Goal: Information Seeking & Learning: Find specific fact

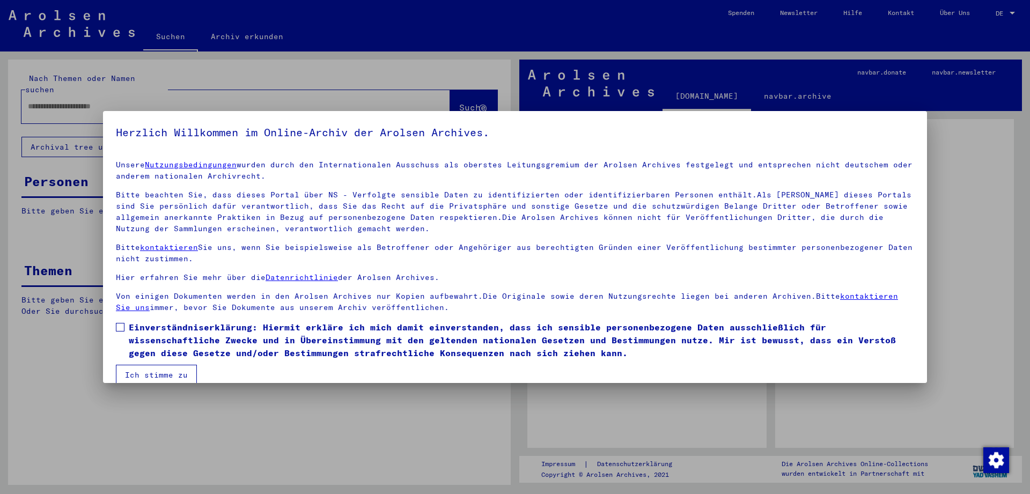
click at [119, 327] on span at bounding box center [120, 327] width 9 height 9
click at [129, 372] on button "Ich stimme zu" at bounding box center [156, 375] width 81 height 20
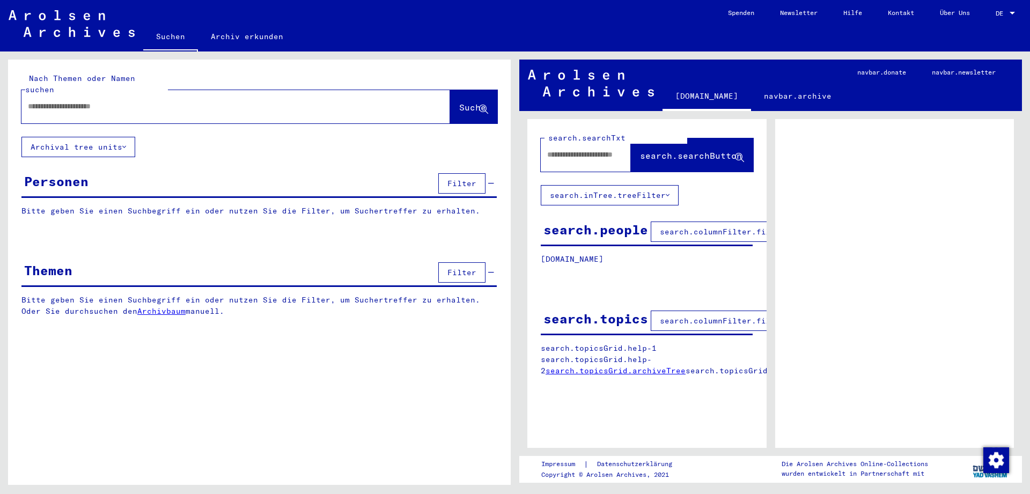
click at [80, 174] on div "Personen" at bounding box center [56, 181] width 64 height 19
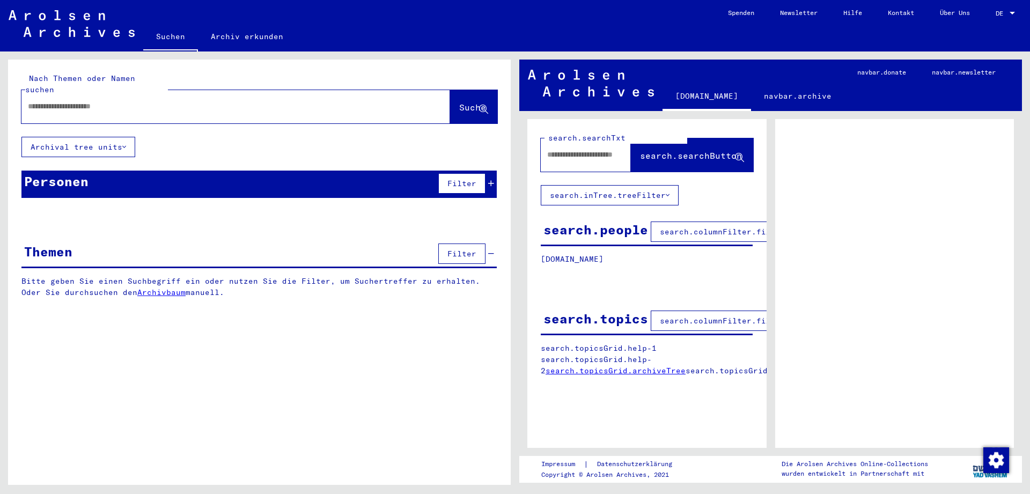
click at [80, 174] on div "Personen" at bounding box center [56, 181] width 64 height 19
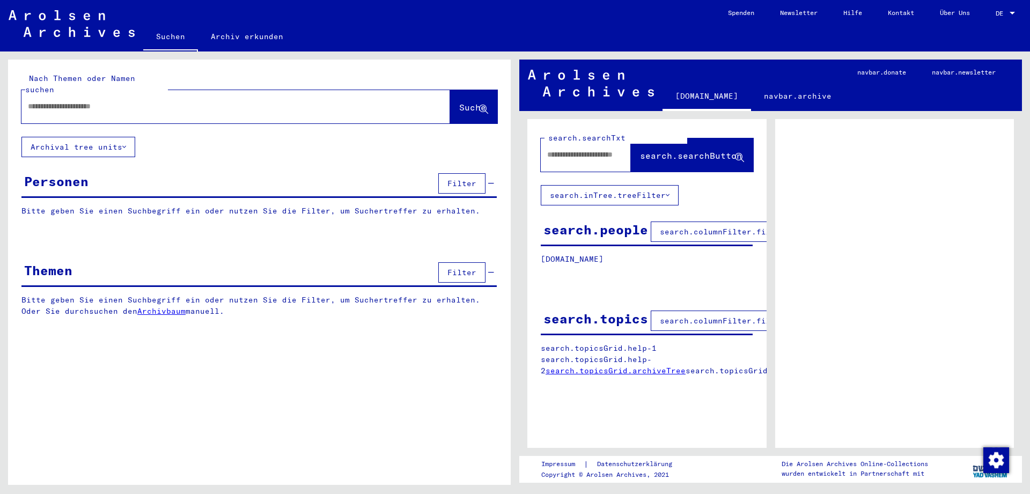
click at [70, 205] on p "Bitte geben Sie einen Suchbegriff ein oder nutzen Sie die Filter, um Suchertref…" at bounding box center [258, 210] width 475 height 11
click at [282, 136] on div "Nach Themen oder Namen suchen Suche Archival tree units Personen Filter Bitte g…" at bounding box center [259, 196] width 502 height 273
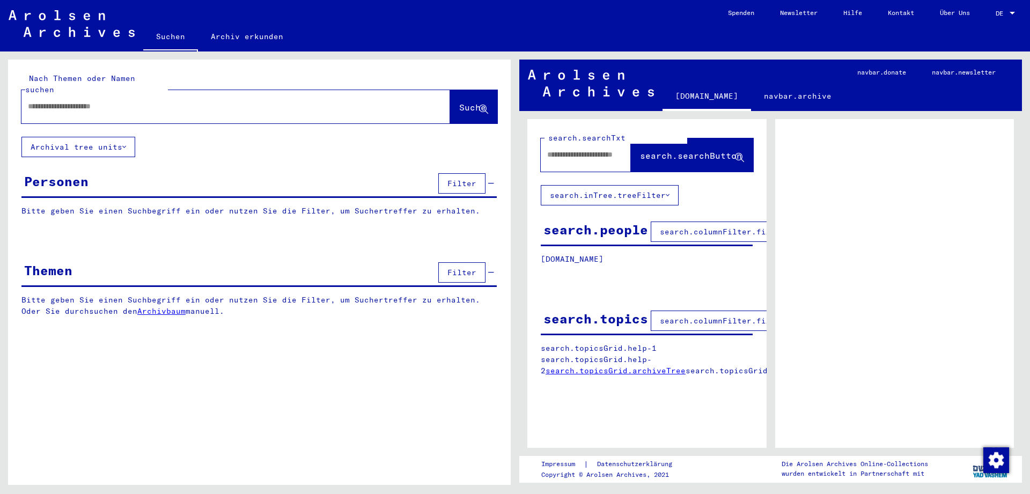
click at [227, 101] on input "text" at bounding box center [226, 106] width 396 height 11
type input "**********"
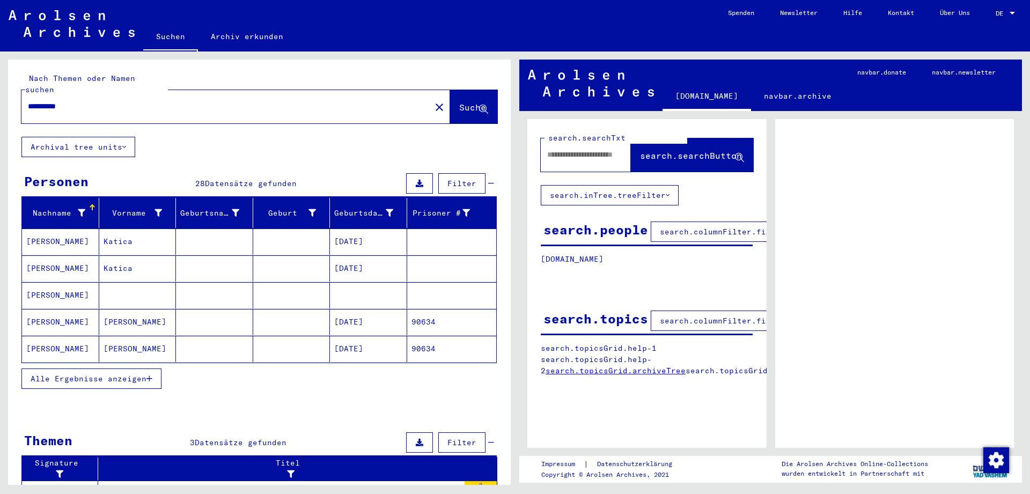
click at [149, 375] on icon "button" at bounding box center [149, 379] width 6 height 8
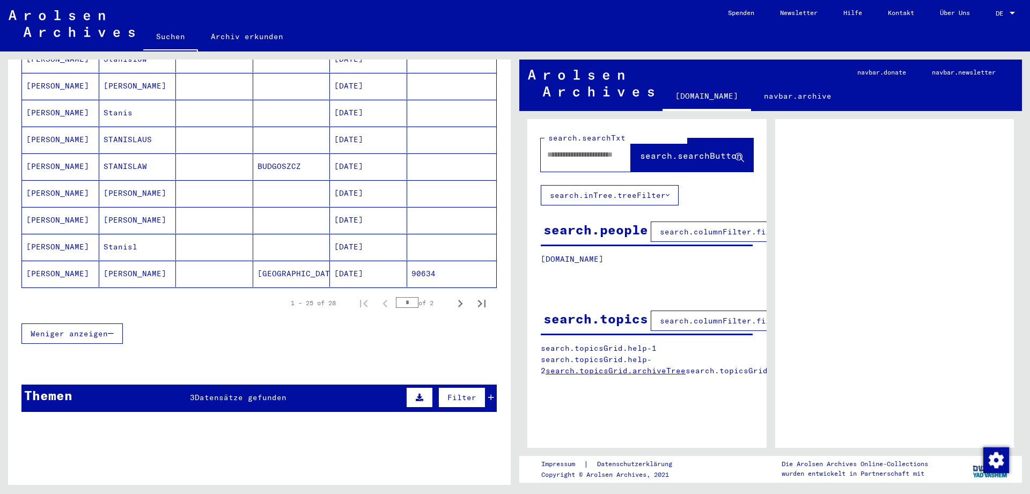
scroll to position [637, 0]
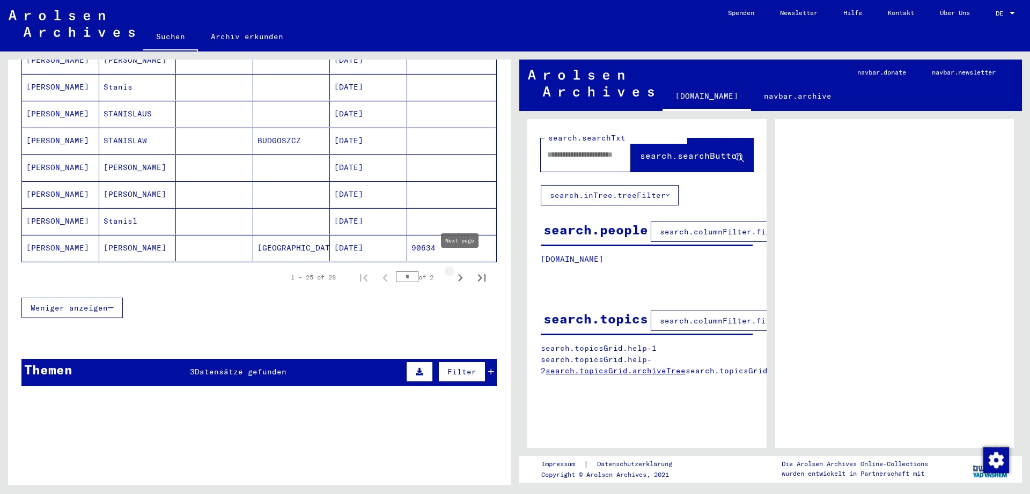
click at [463, 270] on icon "Next page" at bounding box center [460, 277] width 15 height 15
type input "*"
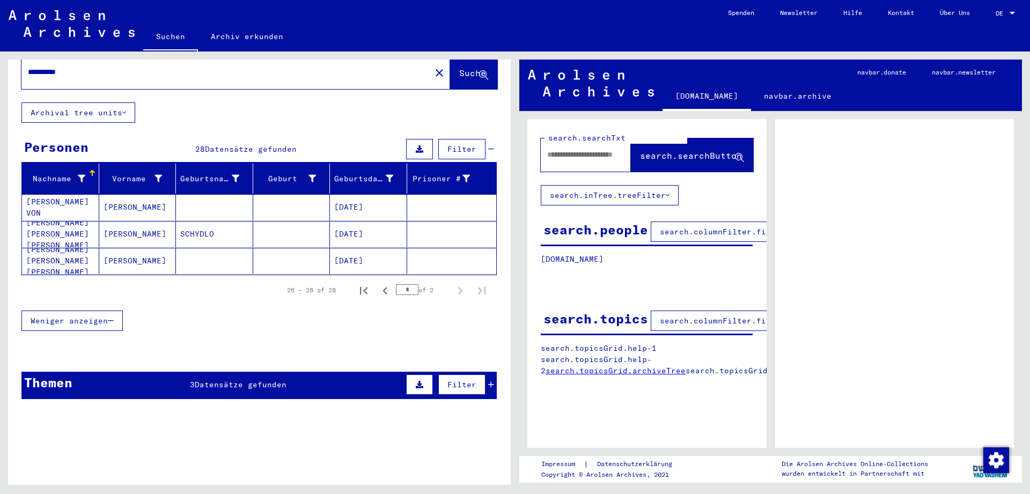
scroll to position [0, 0]
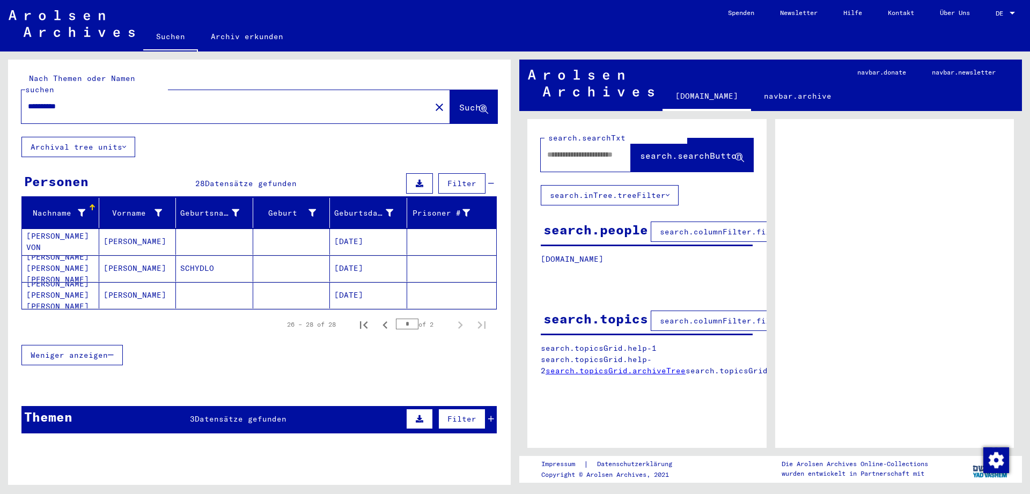
click at [41, 101] on input "**********" at bounding box center [226, 106] width 396 height 11
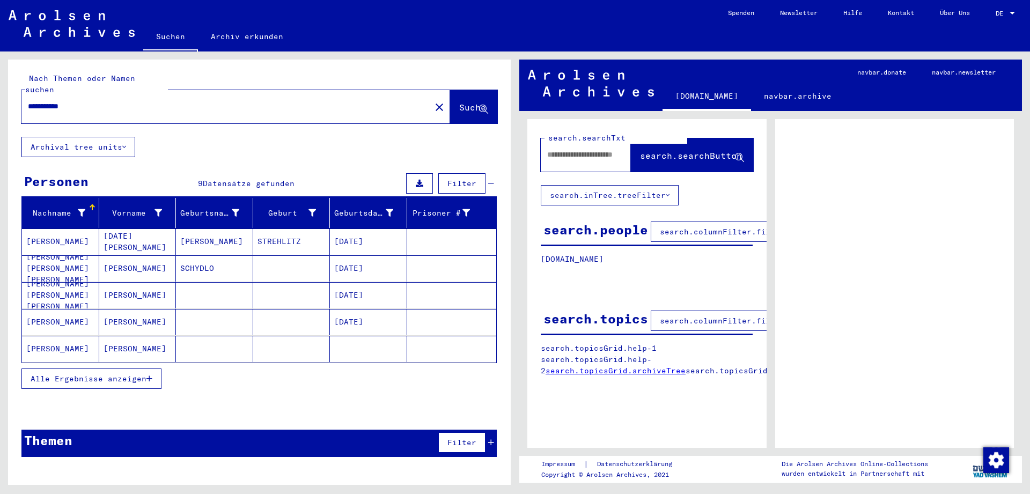
click at [92, 101] on input "**********" at bounding box center [226, 106] width 396 height 11
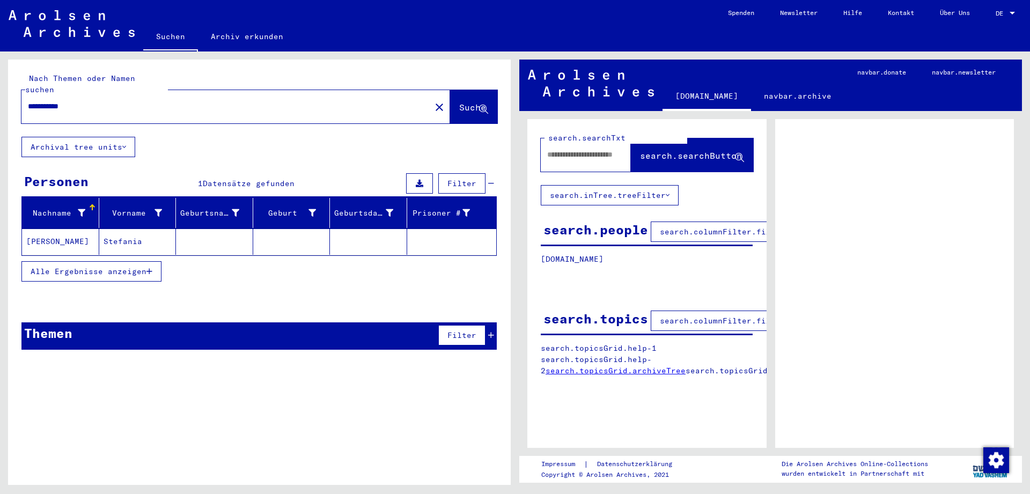
click at [44, 101] on input "**********" at bounding box center [226, 106] width 396 height 11
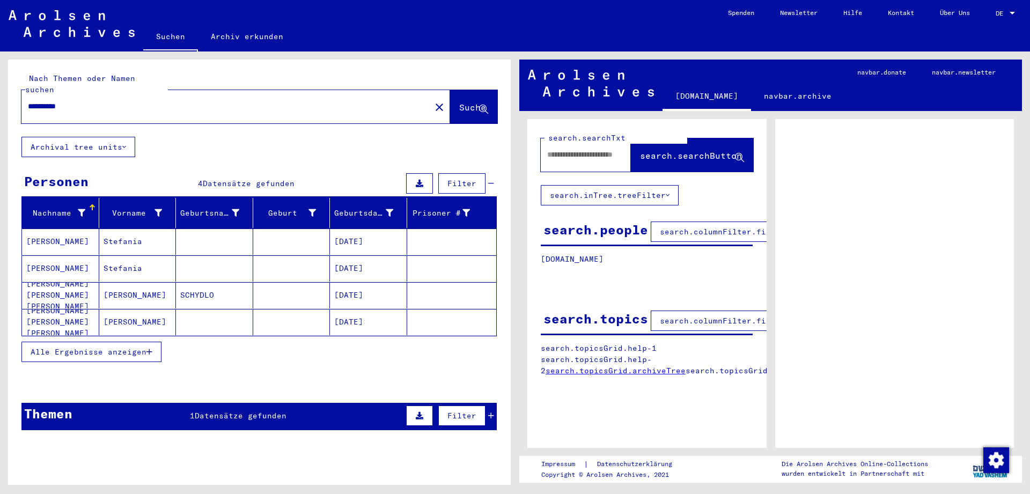
click at [232, 139] on div "**********" at bounding box center [259, 249] width 502 height 379
click at [84, 101] on input "**********" at bounding box center [226, 106] width 396 height 11
type input "********"
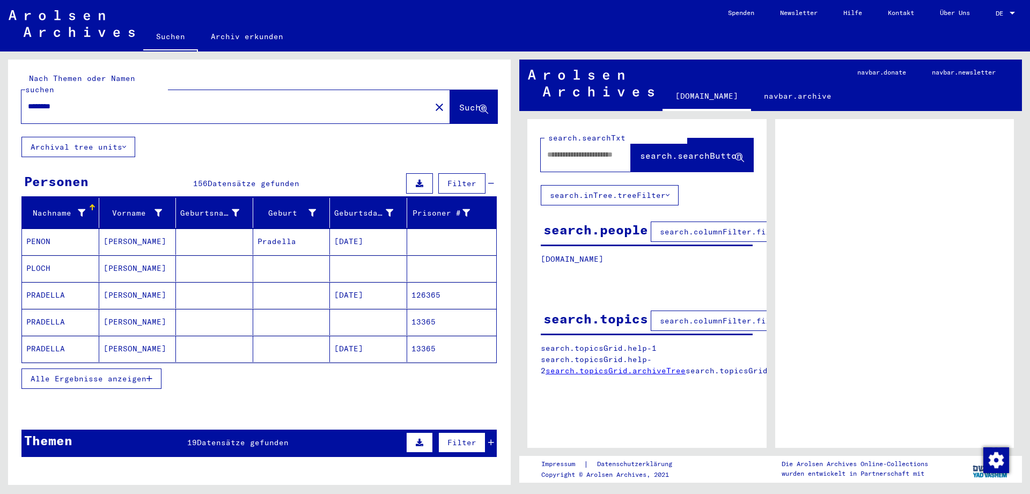
click at [149, 375] on icon "button" at bounding box center [149, 379] width 6 height 8
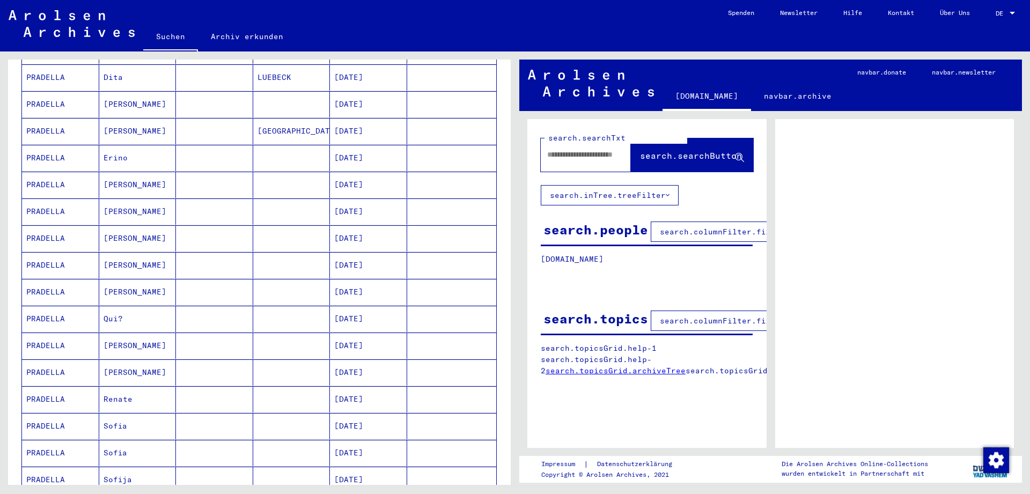
scroll to position [463, 0]
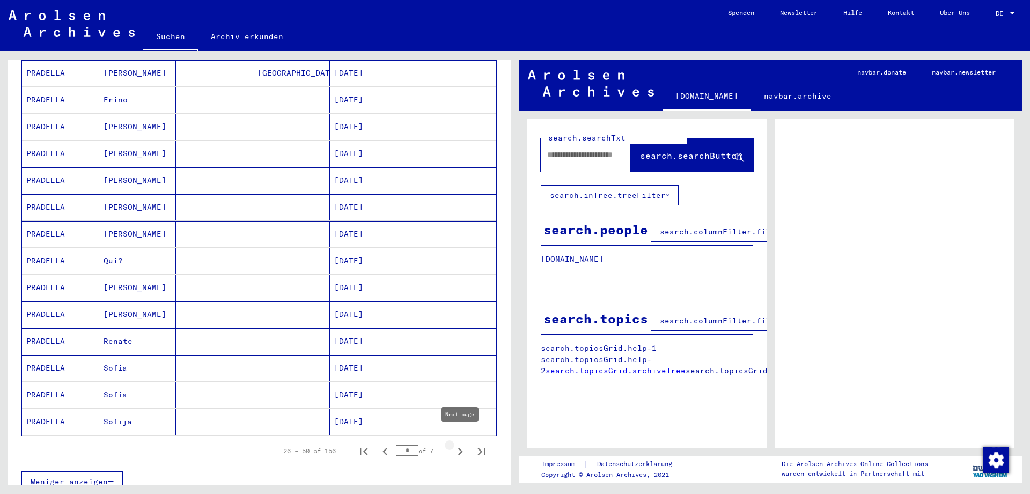
click at [460, 448] on icon "Next page" at bounding box center [460, 452] width 5 height 8
type input "*"
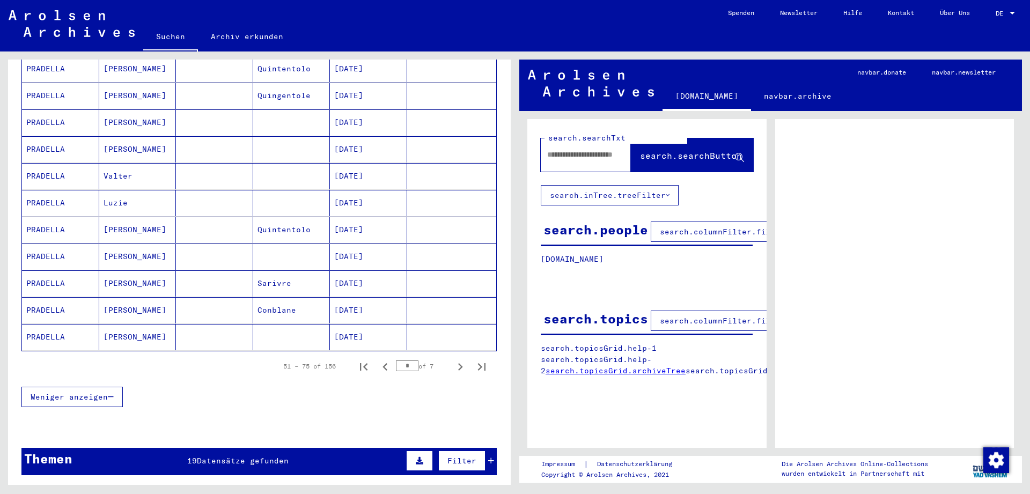
scroll to position [550, 0]
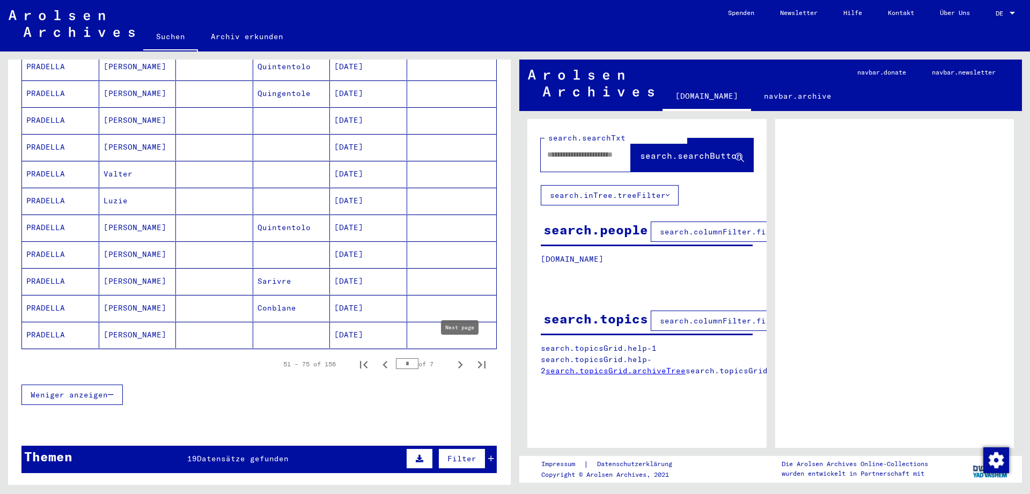
click at [463, 357] on icon "Next page" at bounding box center [460, 364] width 15 height 15
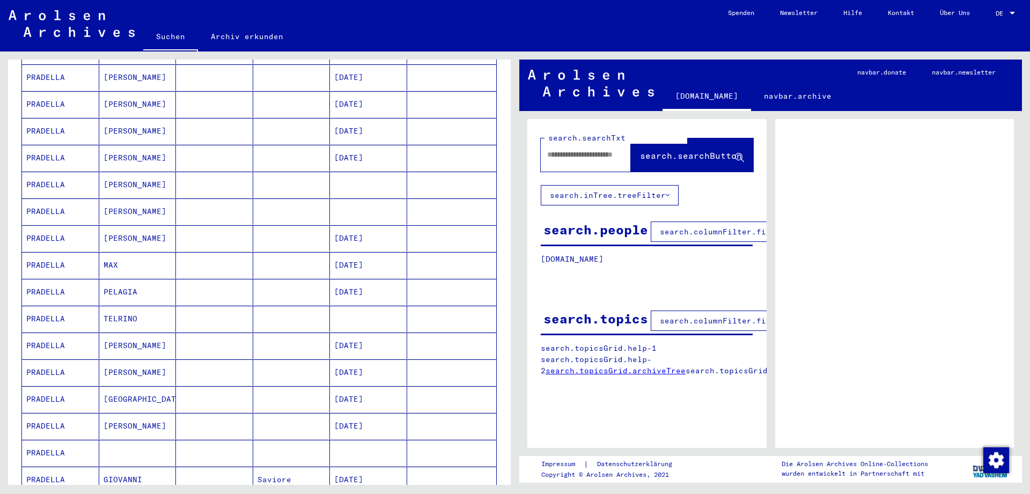
scroll to position [753, 0]
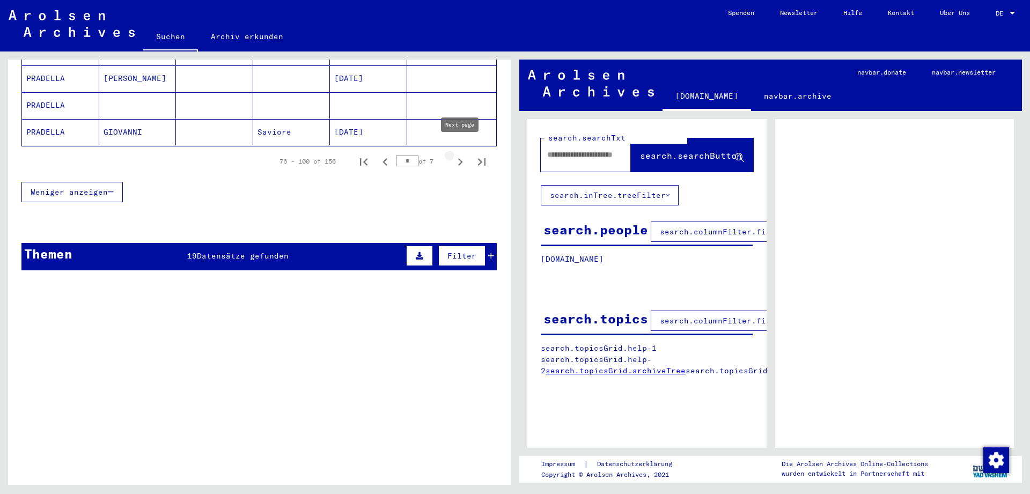
click at [462, 154] on icon "Next page" at bounding box center [460, 161] width 15 height 15
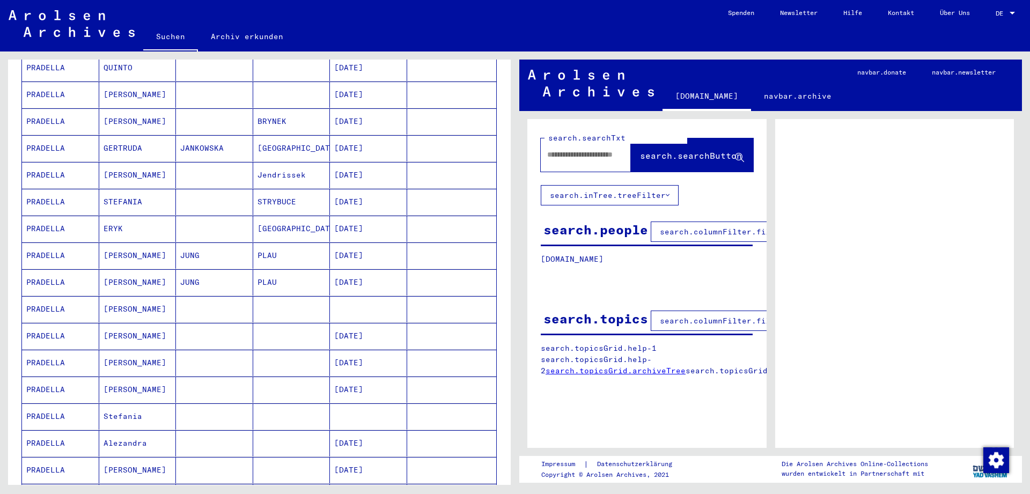
scroll to position [261, 0]
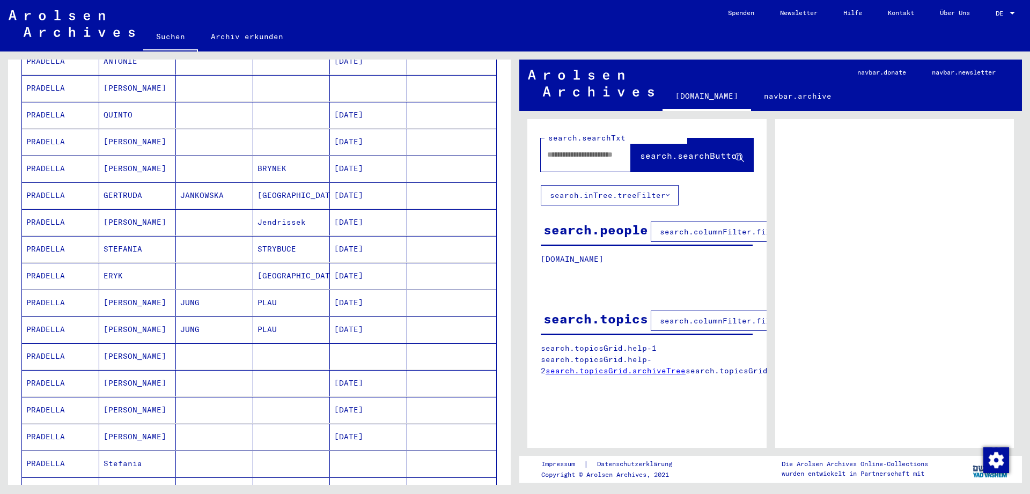
click at [61, 263] on mat-cell "PRADELLA" at bounding box center [60, 276] width 77 height 26
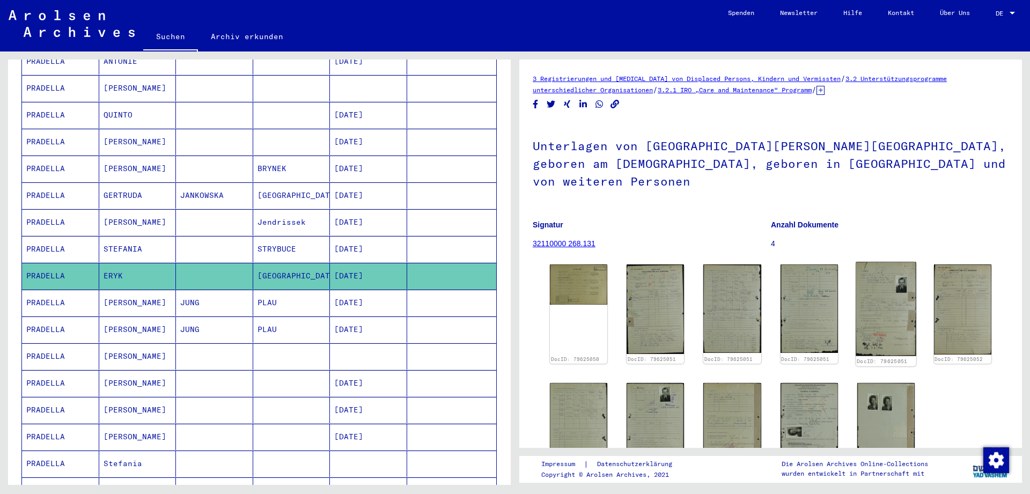
click at [883, 283] on img at bounding box center [885, 309] width 61 height 94
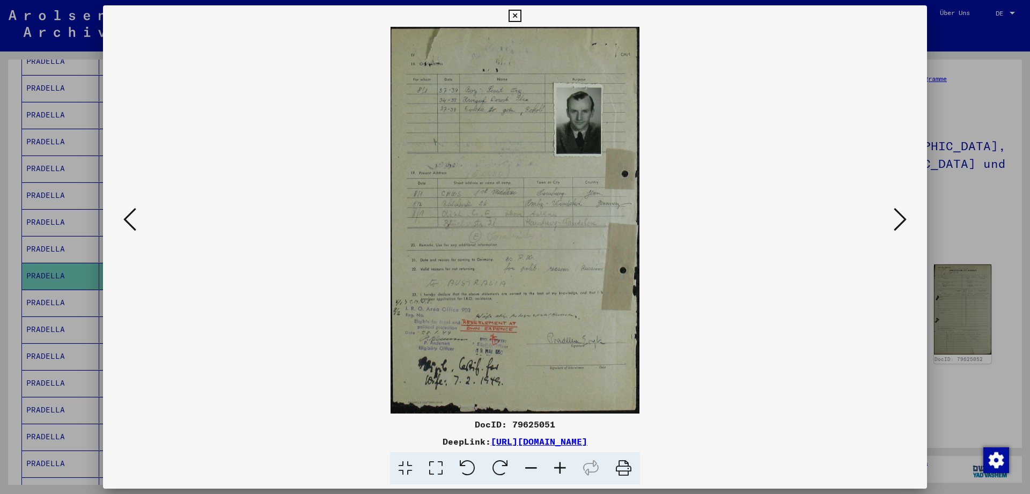
click at [521, 17] on icon at bounding box center [514, 16] width 12 height 13
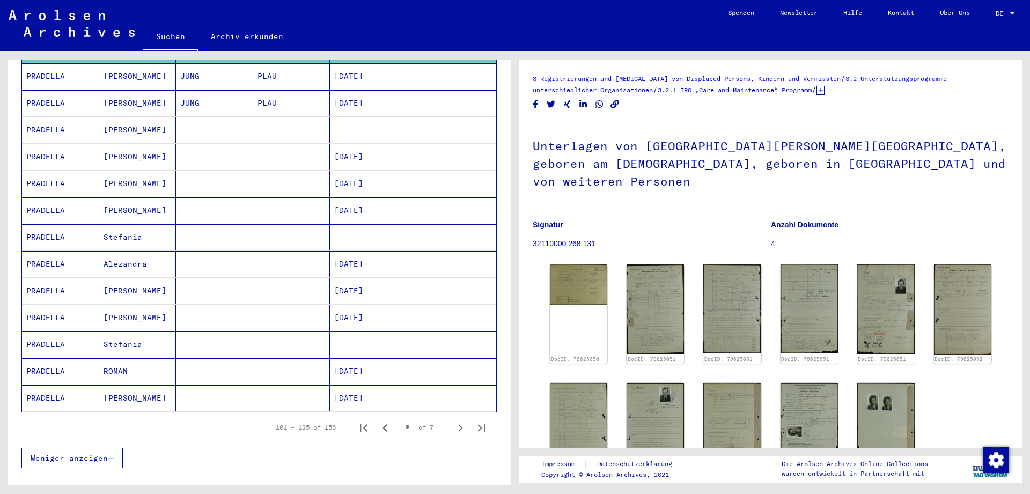
scroll to position [492, 0]
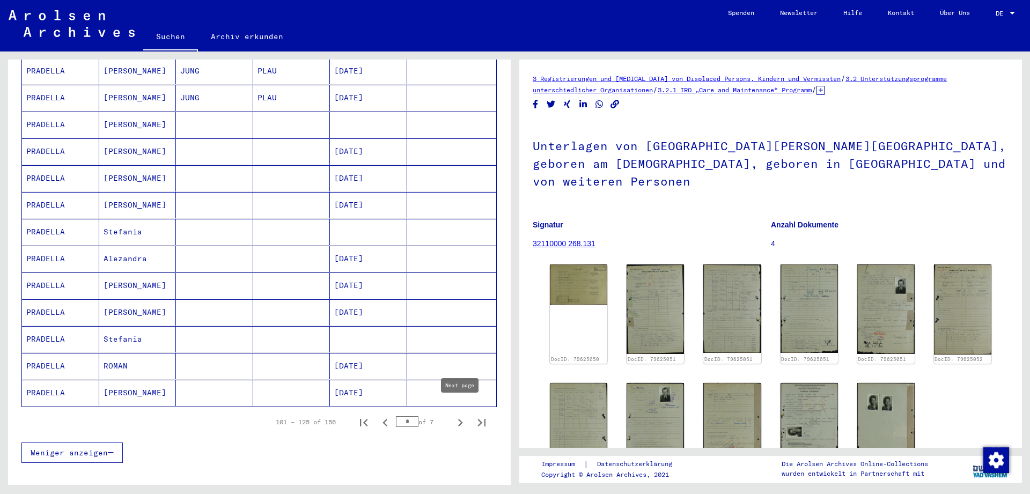
click at [461, 415] on icon "Next page" at bounding box center [460, 422] width 15 height 15
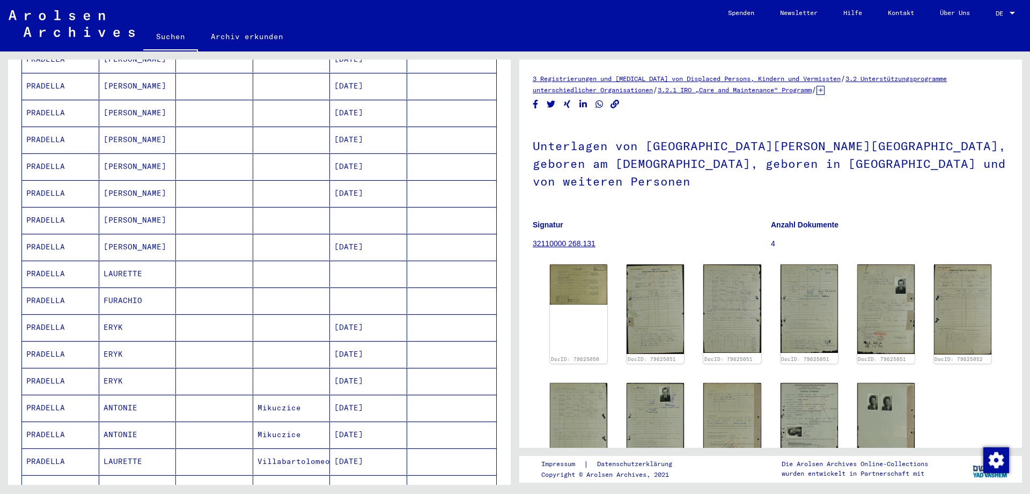
scroll to position [637, 0]
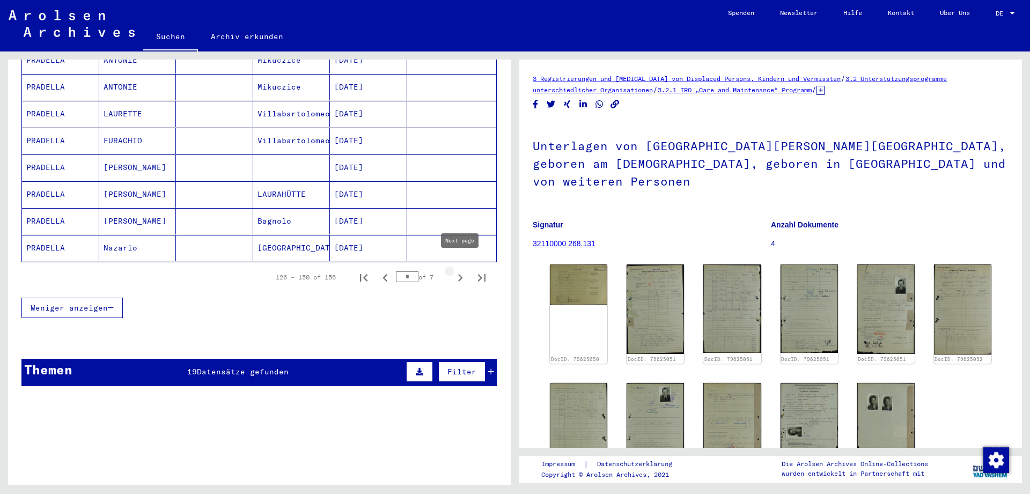
click at [461, 270] on icon "Next page" at bounding box center [460, 277] width 15 height 15
type input "*"
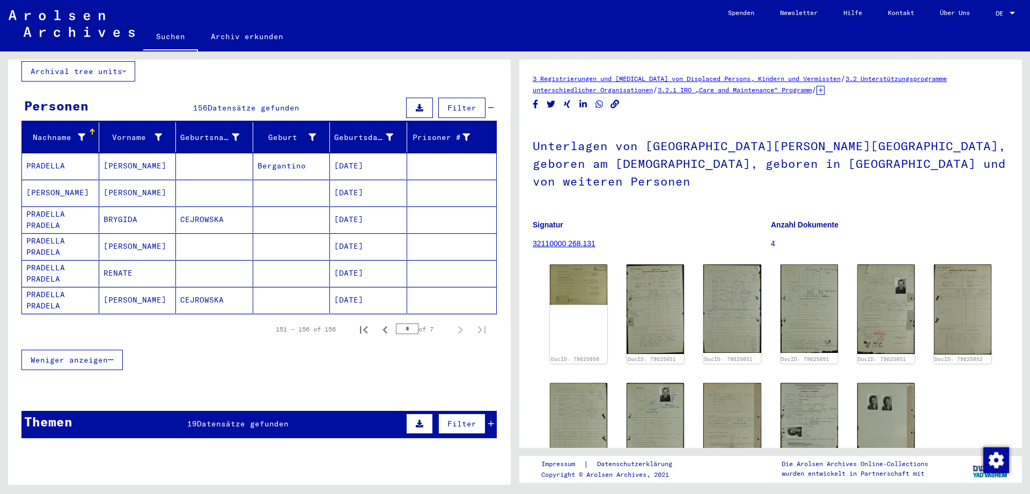
scroll to position [0, 0]
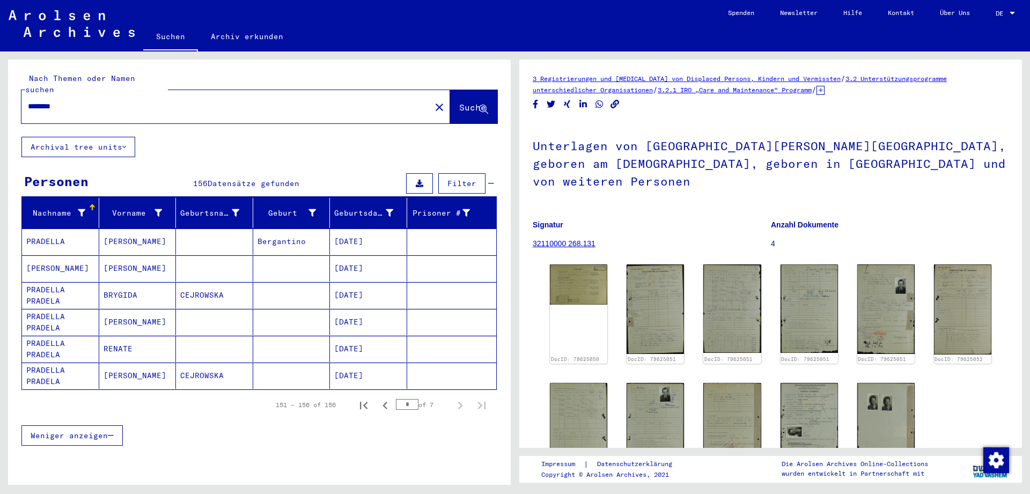
click at [58, 101] on input "********" at bounding box center [226, 106] width 396 height 11
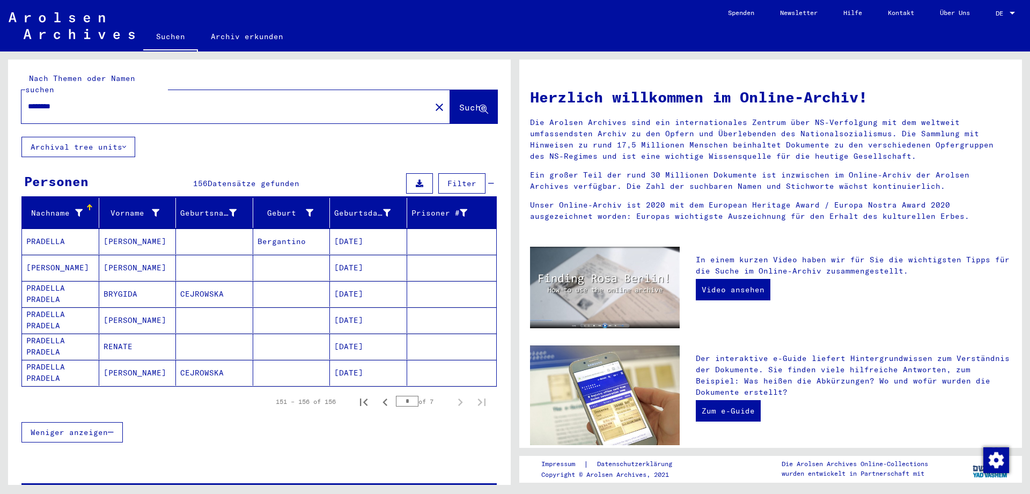
click at [58, 101] on input "********" at bounding box center [223, 106] width 390 height 11
type input "*******"
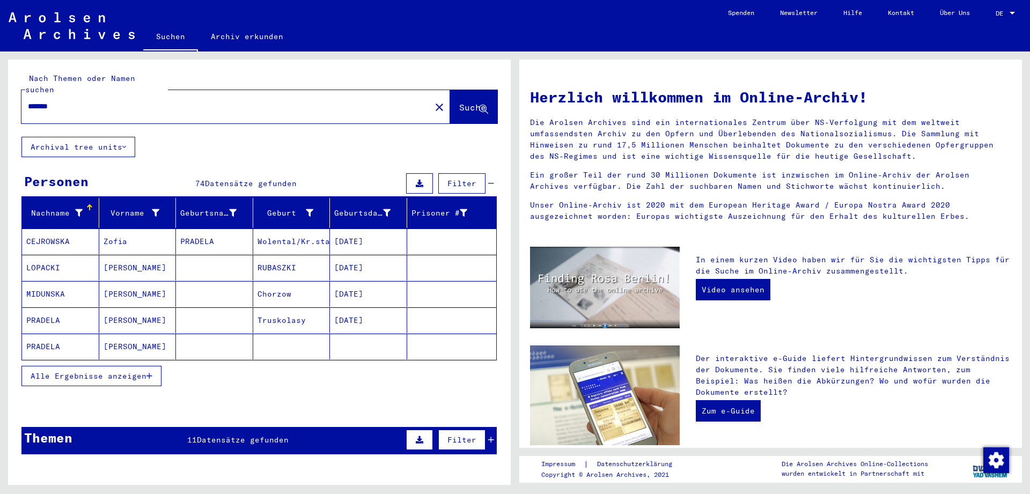
click at [148, 372] on icon "button" at bounding box center [149, 376] width 6 height 8
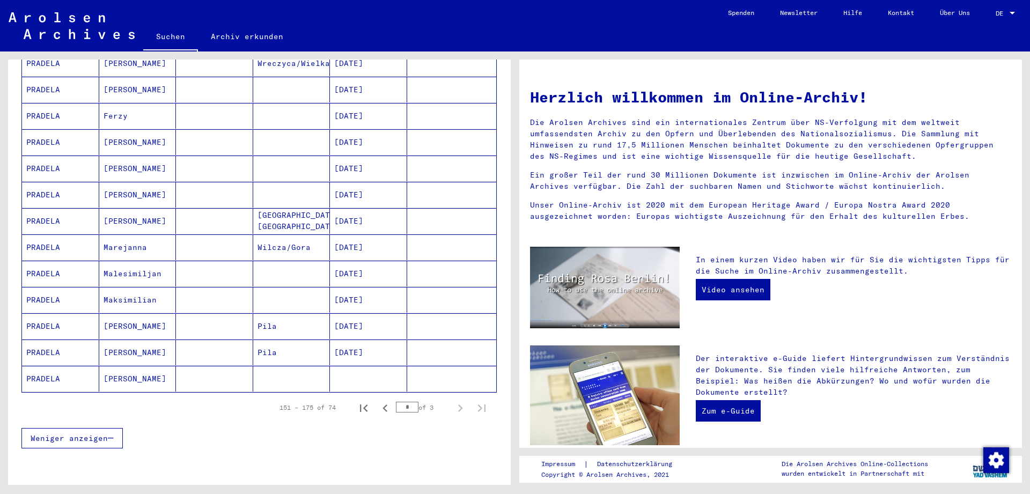
scroll to position [521, 0]
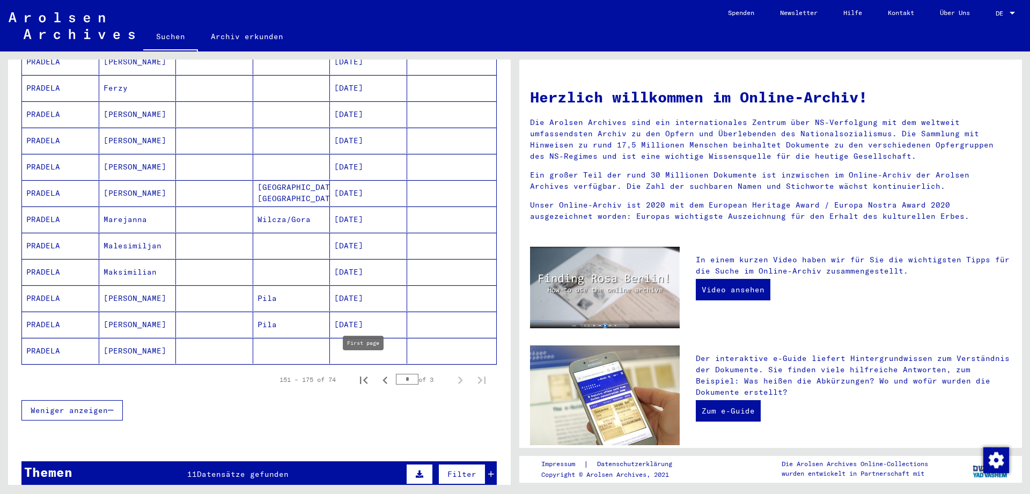
click at [363, 373] on icon "First page" at bounding box center [363, 380] width 15 height 15
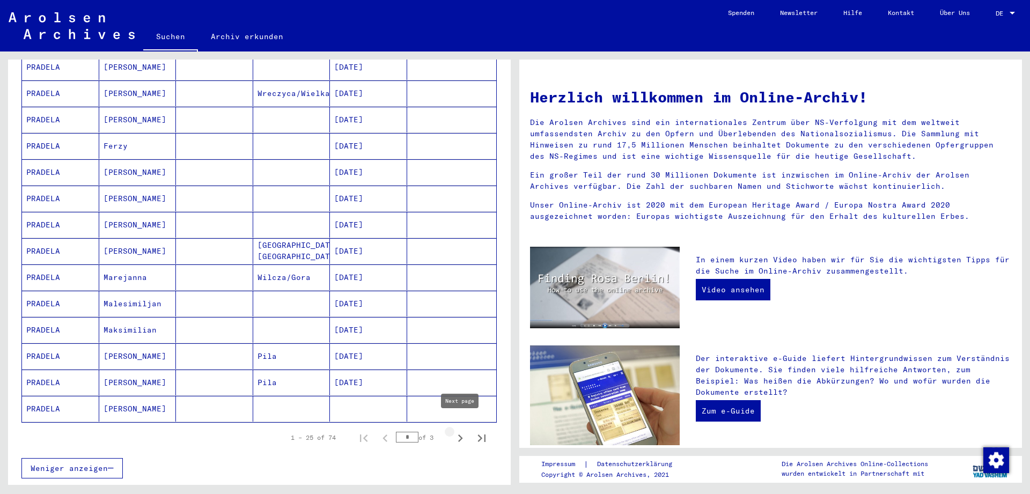
click at [460, 431] on icon "Next page" at bounding box center [460, 438] width 15 height 15
type input "*"
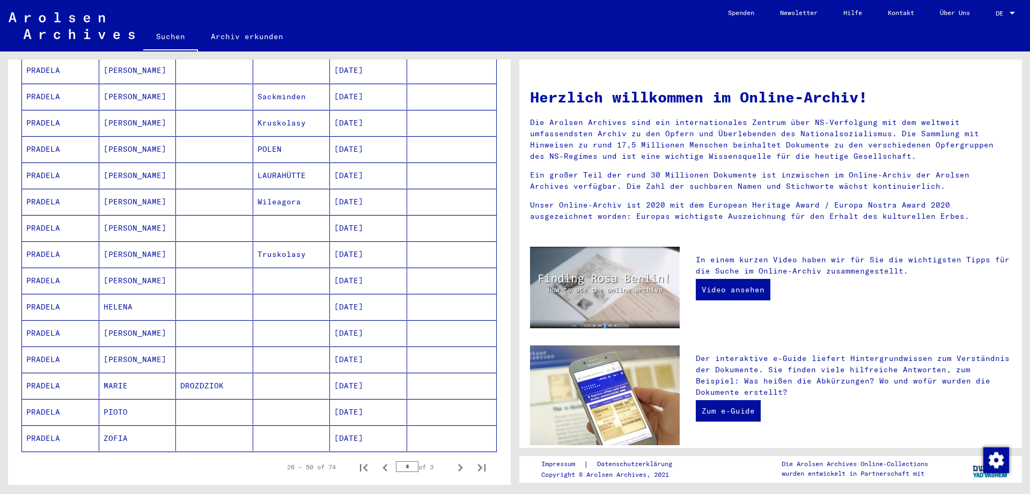
scroll to position [405, 0]
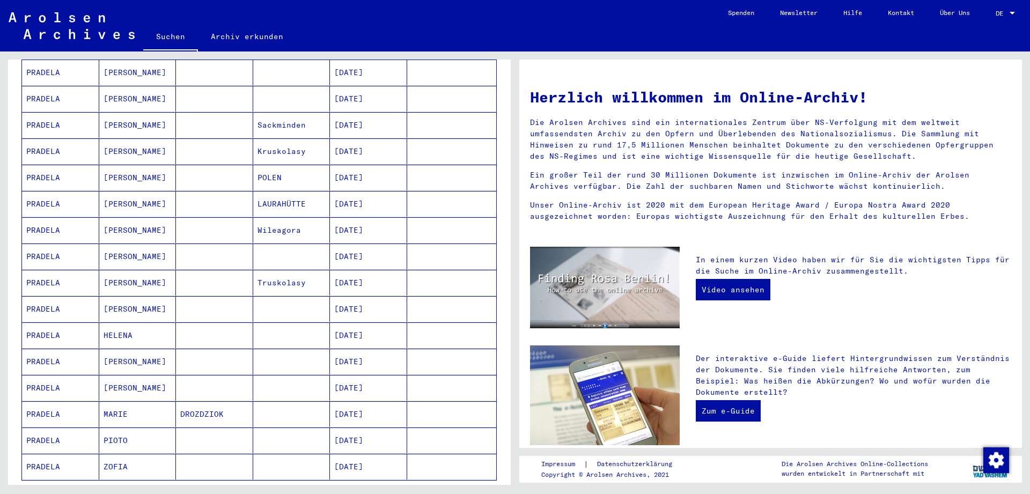
click at [153, 296] on mat-cell "[PERSON_NAME]" at bounding box center [137, 309] width 77 height 26
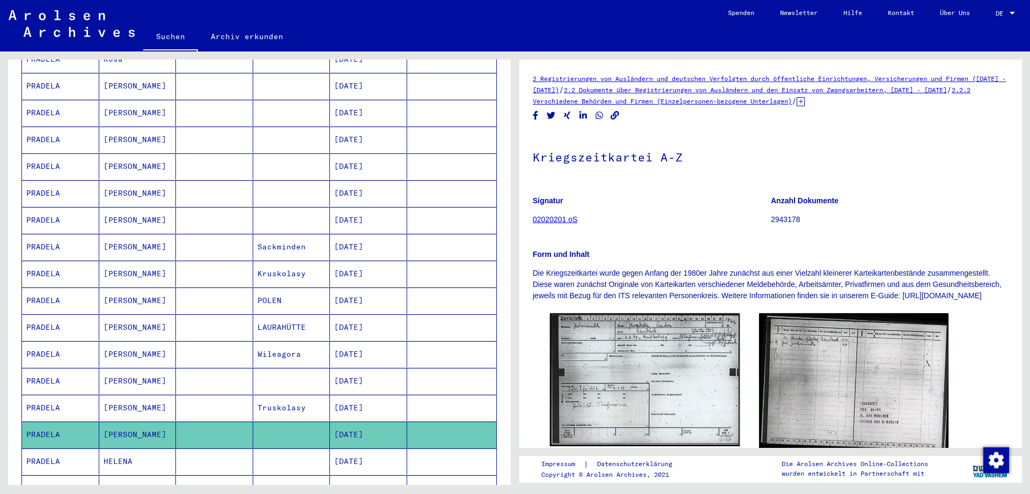
scroll to position [579, 0]
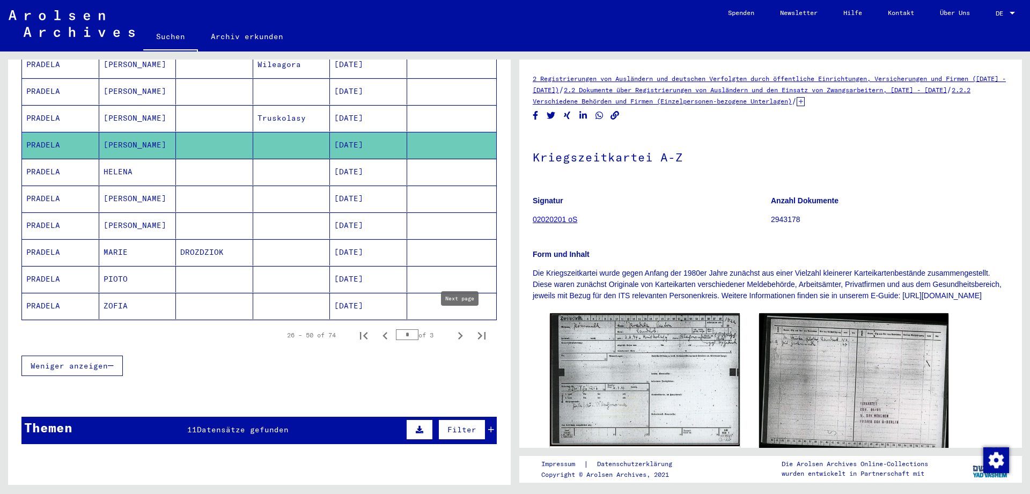
click at [461, 332] on icon "Next page" at bounding box center [460, 336] width 5 height 8
type input "*"
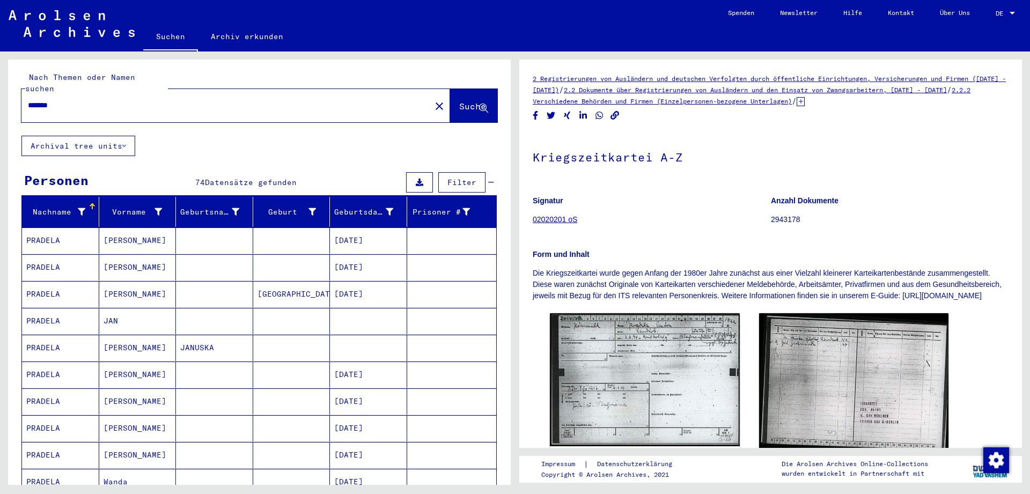
scroll to position [0, 0]
